Goal: Task Accomplishment & Management: Use online tool/utility

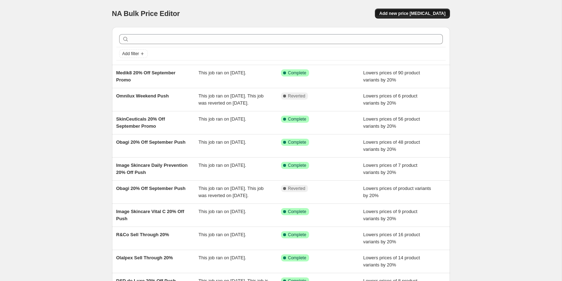
click at [414, 14] on span "Add new price [MEDICAL_DATA]" at bounding box center [412, 14] width 66 height 6
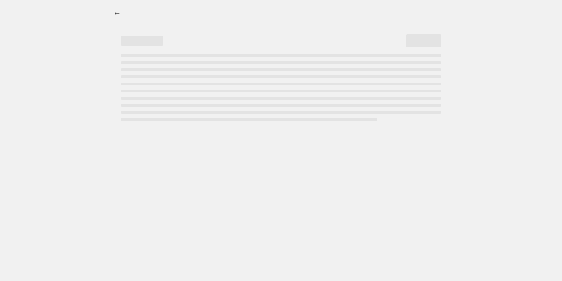
select select "percentage"
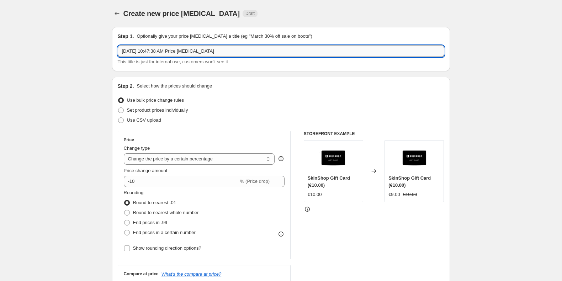
click at [174, 51] on input "[DATE] 10:47:38 AM Price [MEDICAL_DATA]" at bounding box center [281, 50] width 326 height 11
type input "C30 Sell Through 20% Off"
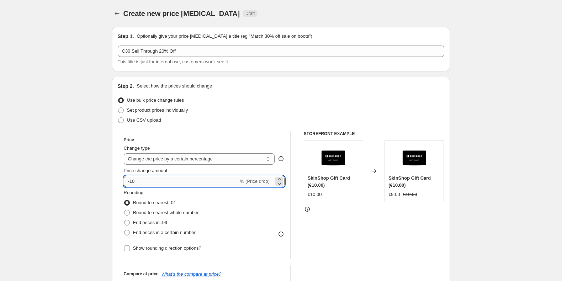
click at [199, 182] on input "-10" at bounding box center [181, 181] width 115 height 11
type input "-1"
type input "-20"
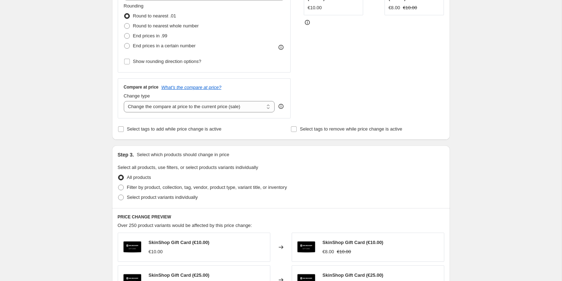
scroll to position [188, 0]
click at [153, 186] on span "Filter by product, collection, tag, vendor, product type, variant title, or inv…" at bounding box center [207, 185] width 160 height 5
click at [118, 184] on input "Filter by product, collection, tag, vendor, product type, variant title, or inv…" at bounding box center [118, 183] width 0 height 0
radio input "true"
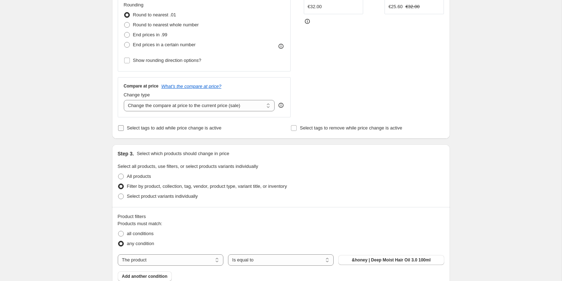
click at [136, 131] on span "Select tags to add while price change is active" at bounding box center [174, 127] width 95 height 7
click at [124, 131] on input "Select tags to add while price change is active" at bounding box center [121, 128] width 6 height 6
checkbox input "true"
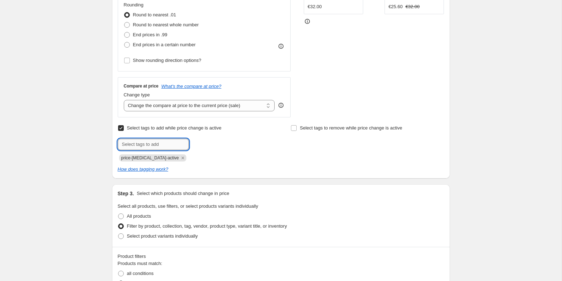
click at [126, 145] on input "text" at bounding box center [153, 144] width 71 height 11
type input "Outlet"
drag, startPoint x: 203, startPoint y: 147, endPoint x: 227, endPoint y: 138, distance: 26.1
click at [206, 145] on button "Add Outlet" at bounding box center [206, 144] width 30 height 10
click at [293, 128] on input "Select tags to remove while price change is active" at bounding box center [294, 128] width 6 height 6
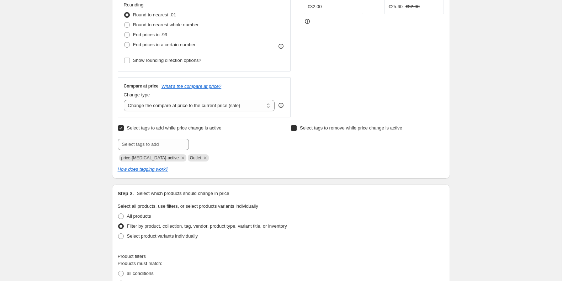
checkbox input "true"
click at [317, 147] on input "text" at bounding box center [325, 144] width 71 height 11
type input "Smile Rewards"
click at [397, 144] on span "Smile Reward..." at bounding box center [393, 143] width 32 height 5
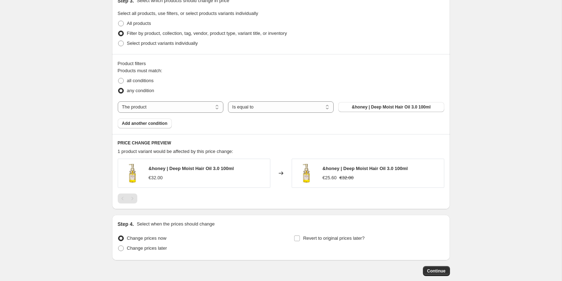
scroll to position [389, 0]
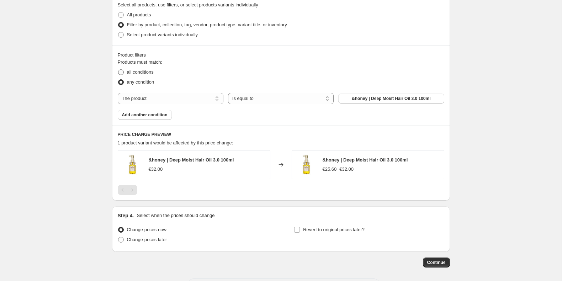
click at [133, 72] on span "all conditions" at bounding box center [140, 71] width 27 height 5
click at [118, 70] on input "all conditions" at bounding box center [118, 69] width 0 height 0
radio input "true"
click at [129, 97] on select "The product The product's collection The product's tag The product's vendor The…" at bounding box center [171, 98] width 106 height 11
select select "collection"
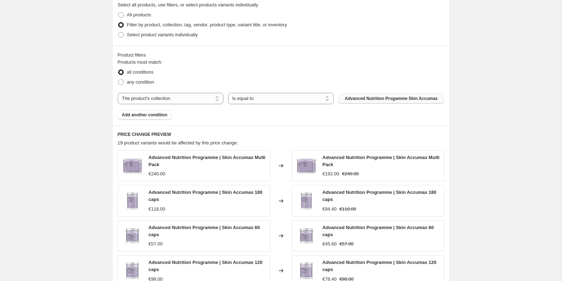
click at [375, 97] on span "Advanced Nutrition Progamme Skin Accumax" at bounding box center [390, 99] width 93 height 6
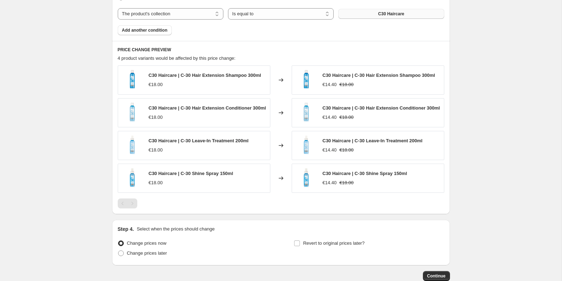
scroll to position [521, 0]
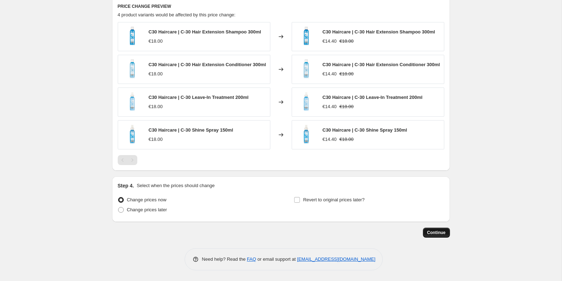
click at [438, 233] on span "Continue" at bounding box center [436, 233] width 18 height 6
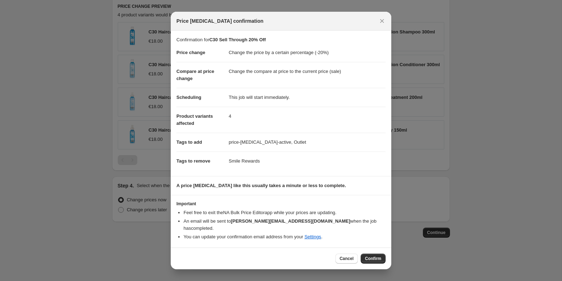
drag, startPoint x: 367, startPoint y: 252, endPoint x: 368, endPoint y: 236, distance: 15.3
click at [368, 253] on button "Confirm" at bounding box center [372, 258] width 25 height 10
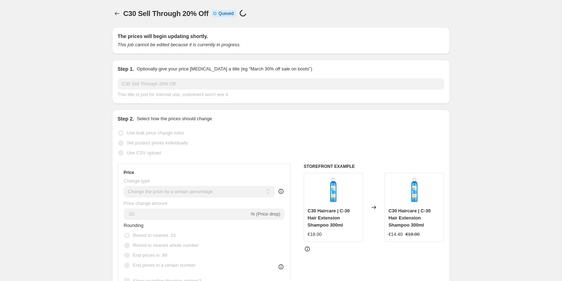
scroll to position [521, 0]
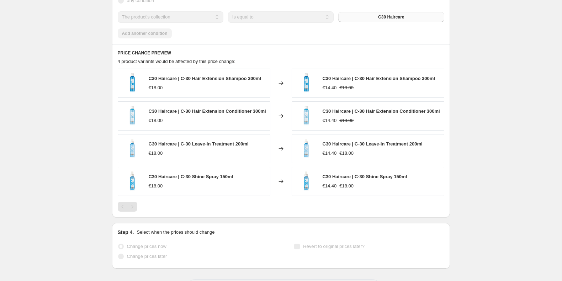
select select "percentage"
select select "collection"
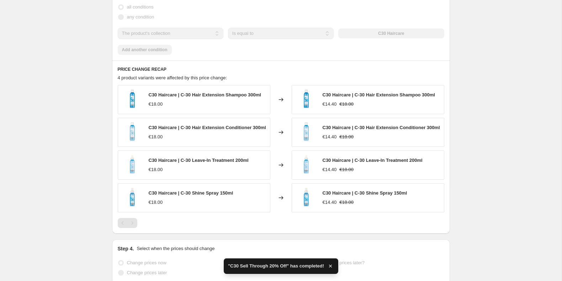
scroll to position [0, 0]
